Goal: Task Accomplishment & Management: Manage account settings

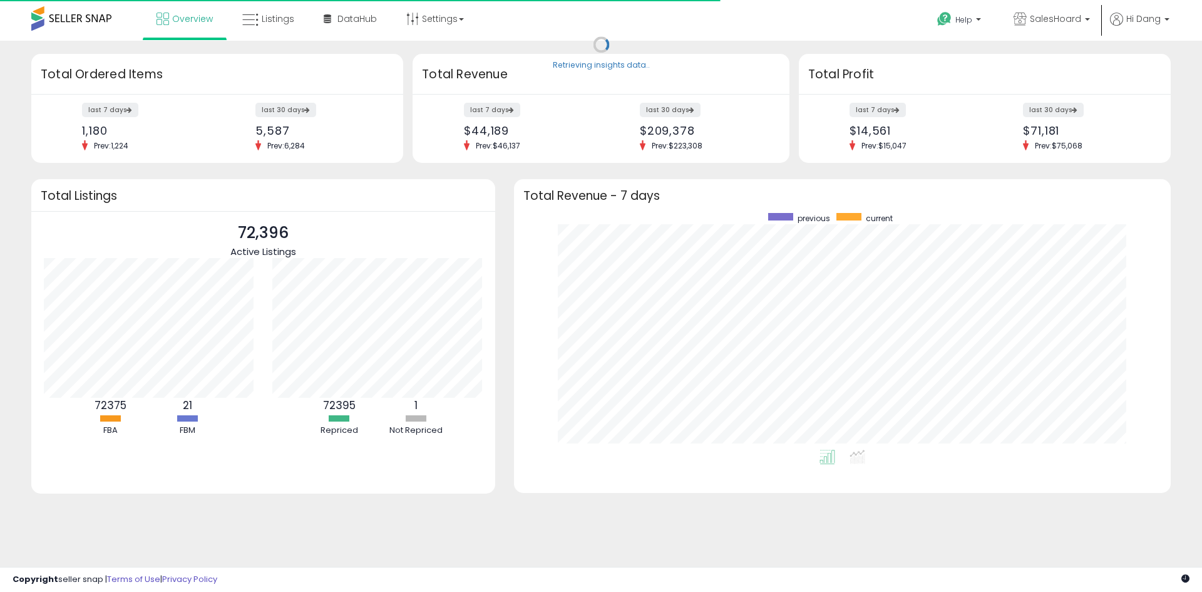
scroll to position [125, 229]
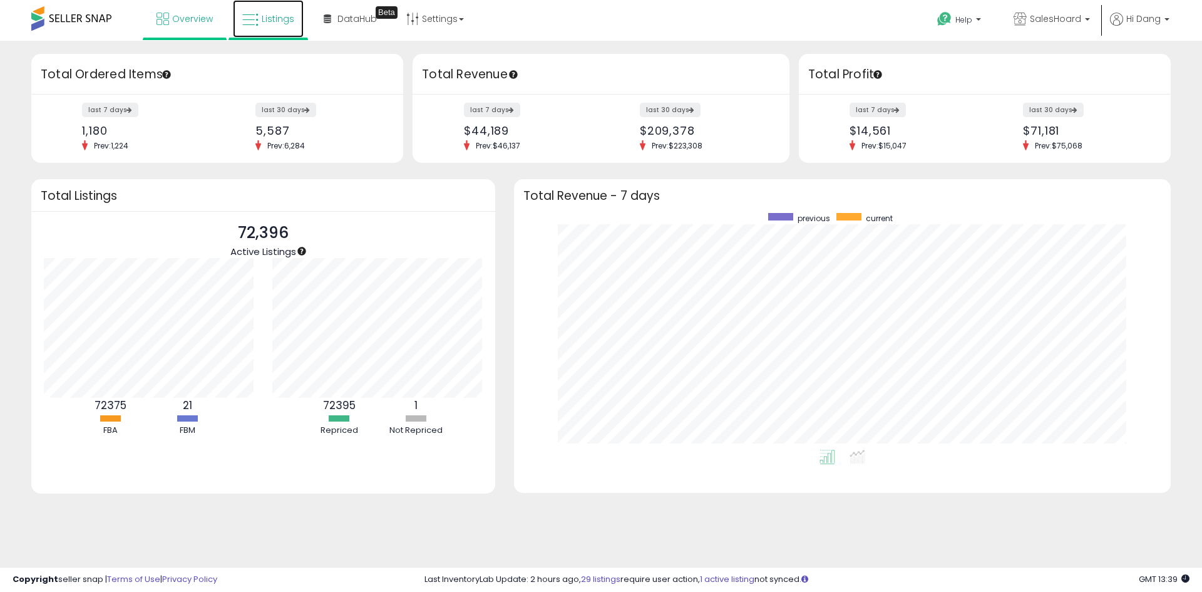
click at [280, 28] on link "Listings" at bounding box center [268, 19] width 71 height 38
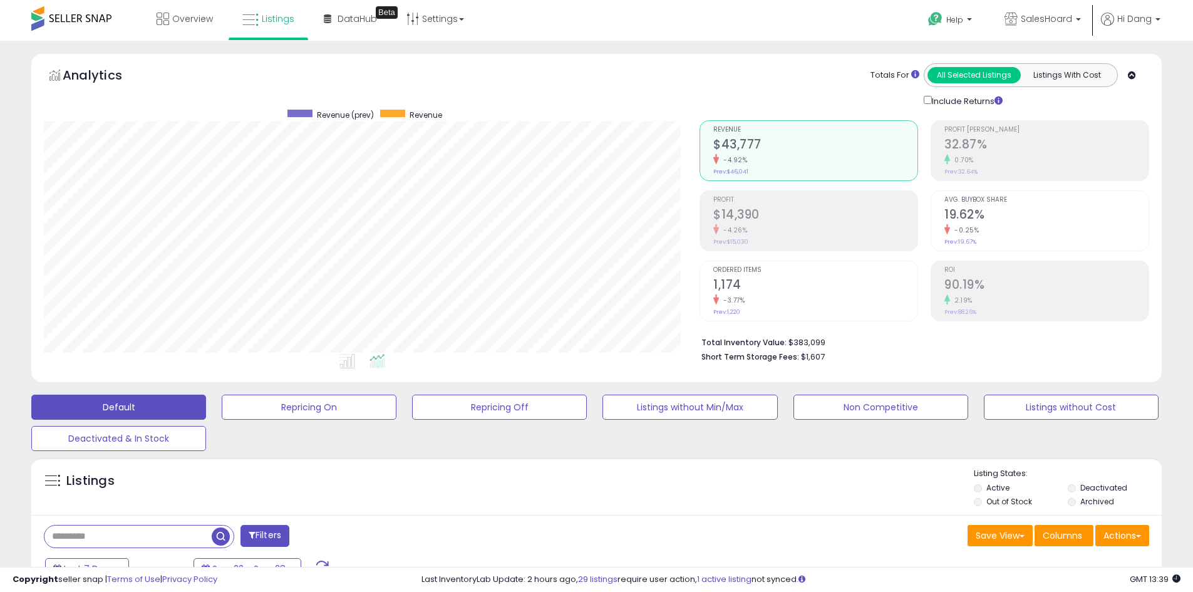
scroll to position [257, 656]
click at [452, 410] on button "Repricing Off" at bounding box center [499, 406] width 175 height 25
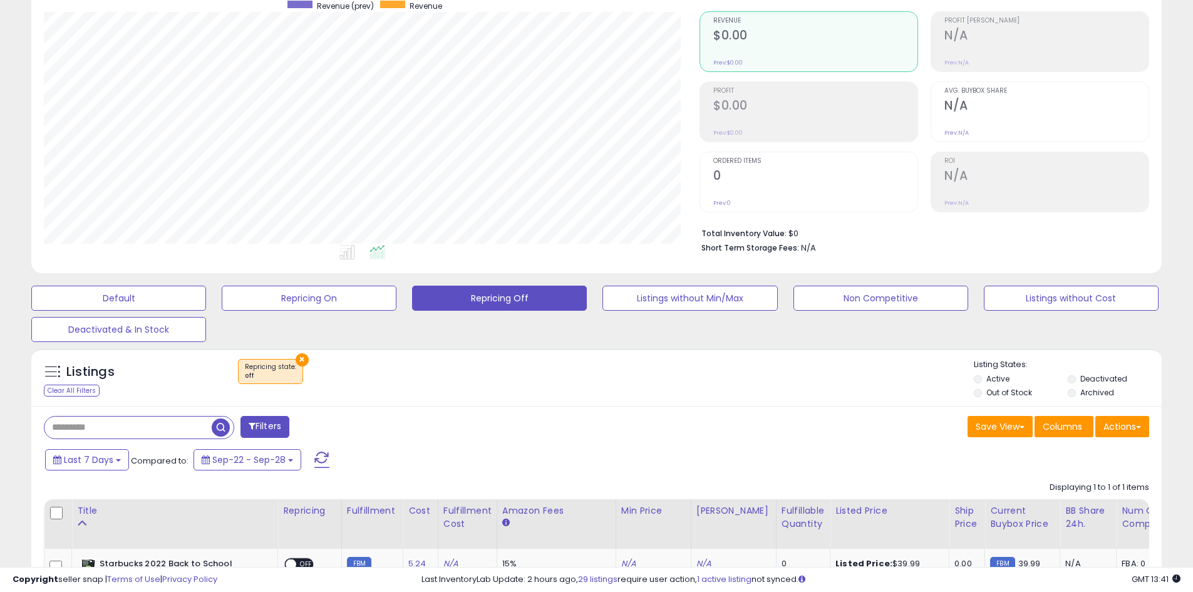
scroll to position [250, 0]
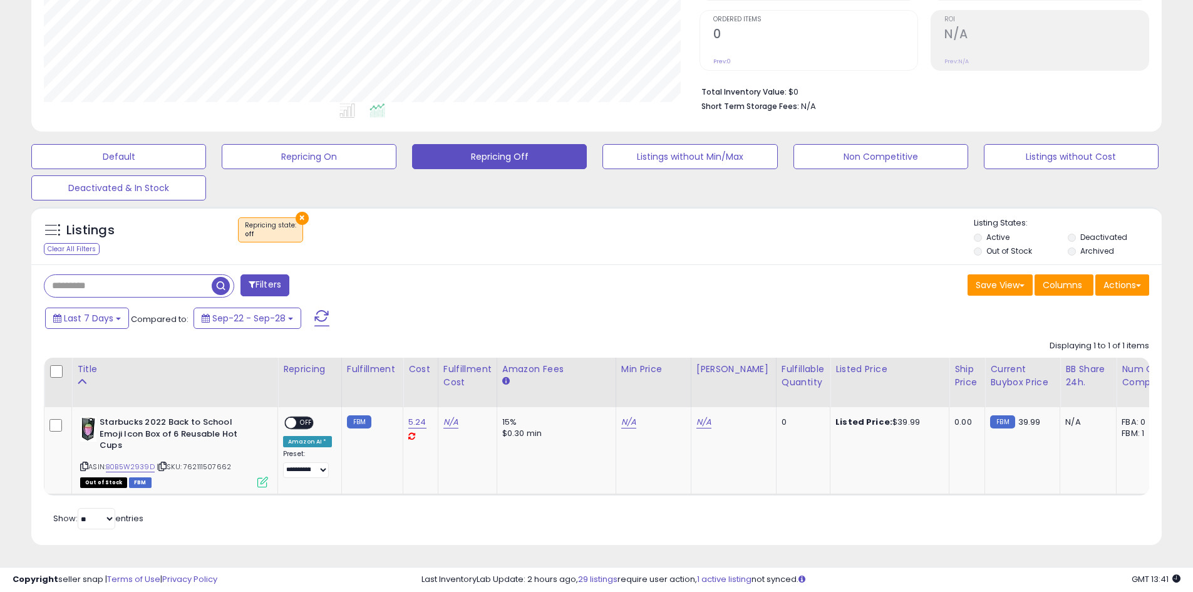
click at [1088, 239] on label "Deactivated" at bounding box center [1103, 237] width 47 height 11
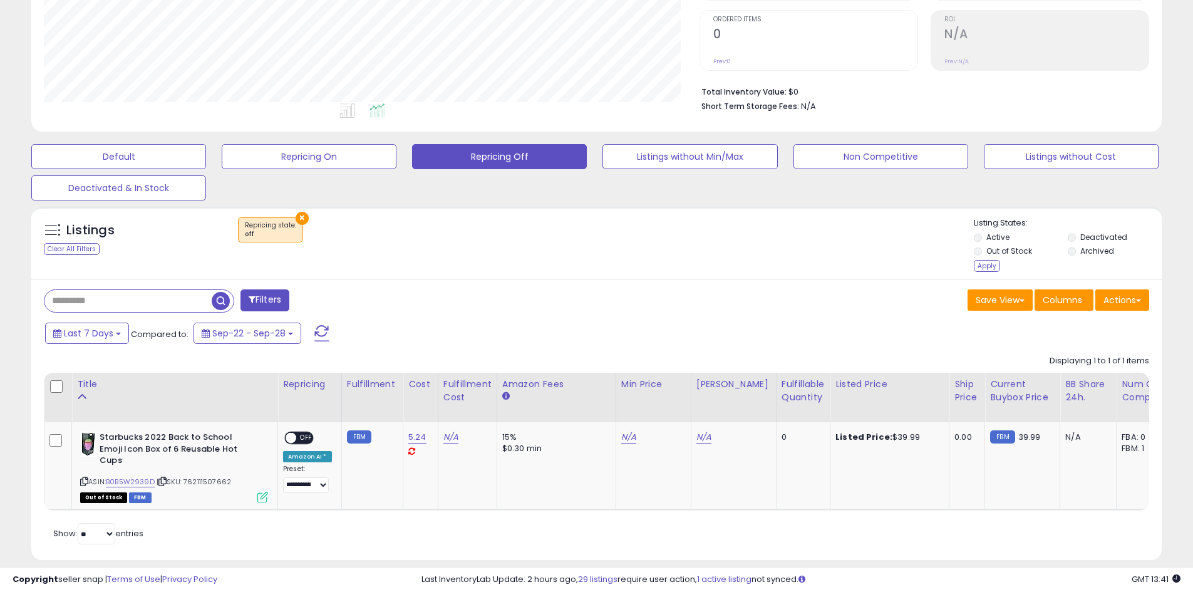
click at [1087, 252] on label "Archived" at bounding box center [1097, 250] width 34 height 11
click at [981, 272] on div "Listing States: Active Deactivated Out of Stock Archived Apply" at bounding box center [1068, 246] width 188 height 58
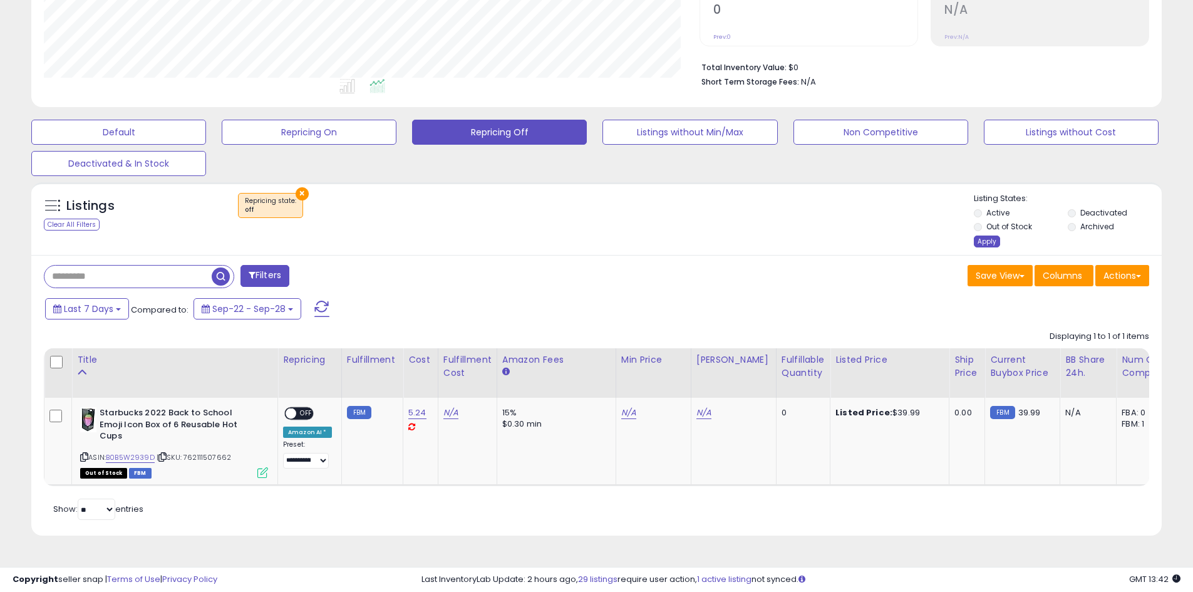
click at [986, 244] on div "Apply" at bounding box center [987, 241] width 26 height 12
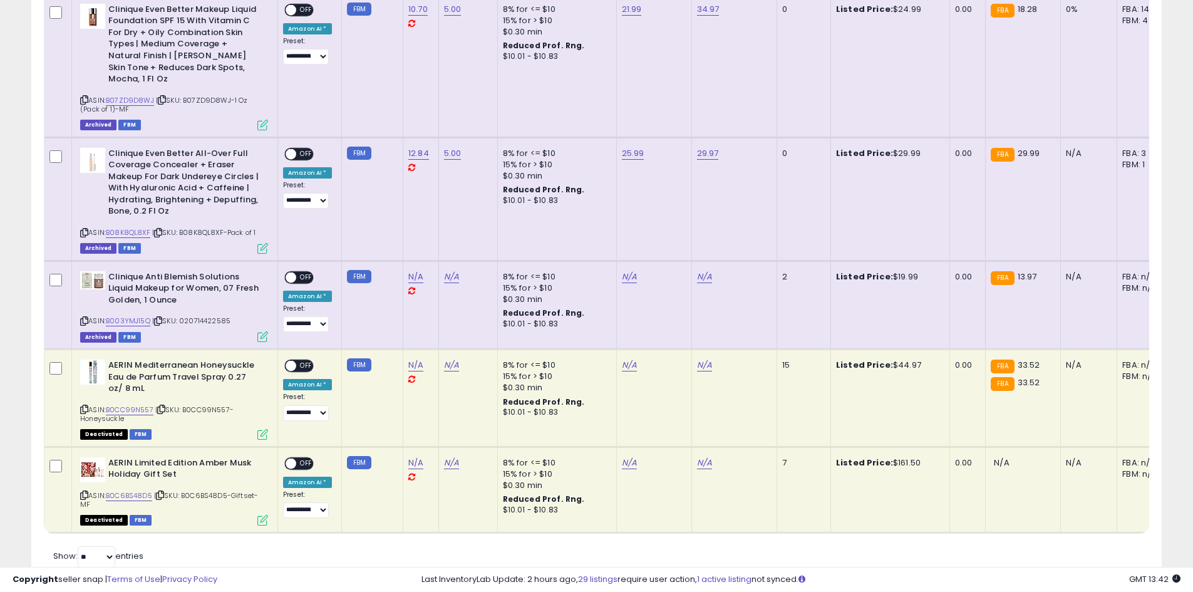
scroll to position [1466, 0]
